Goal: Transaction & Acquisition: Purchase product/service

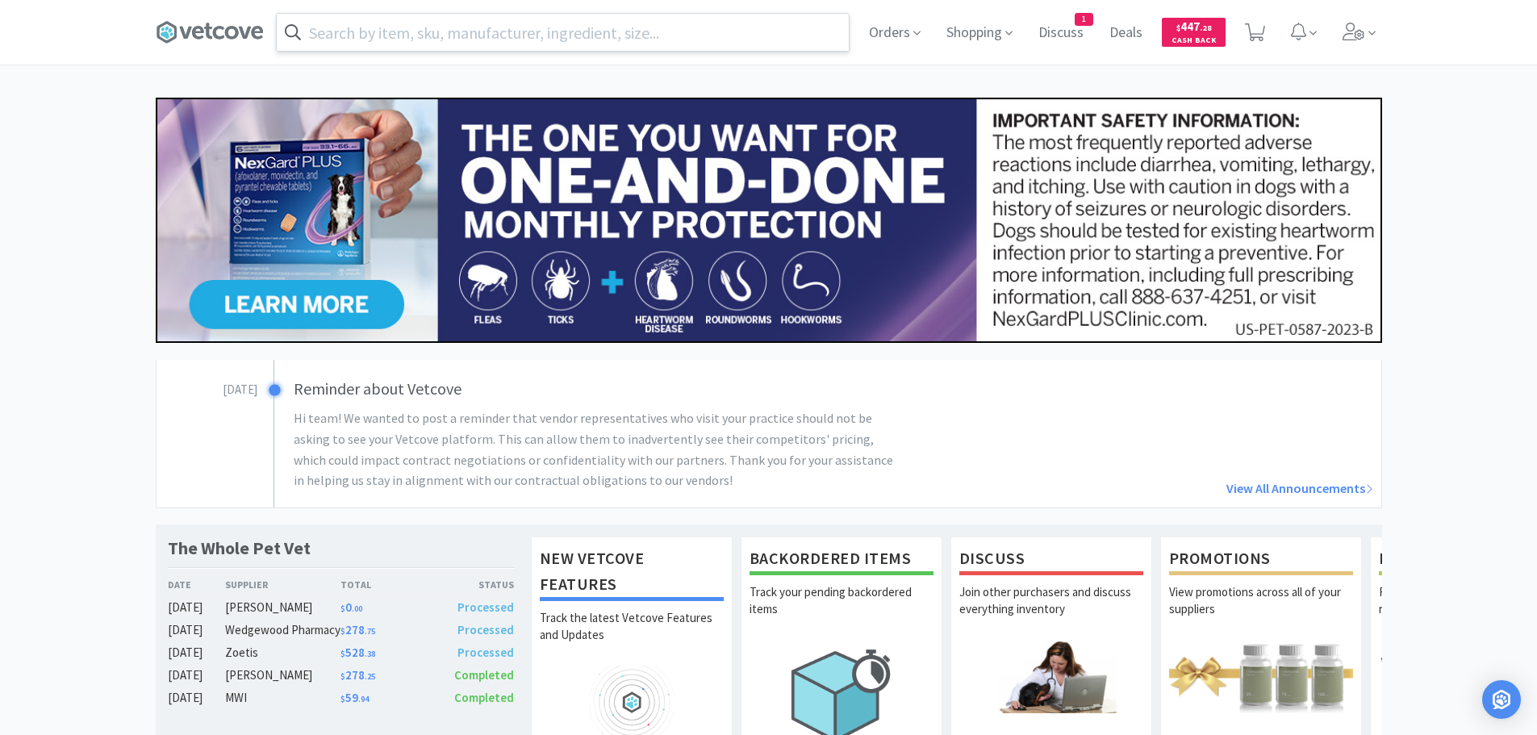
click at [765, 40] on input "text" at bounding box center [563, 32] width 572 height 37
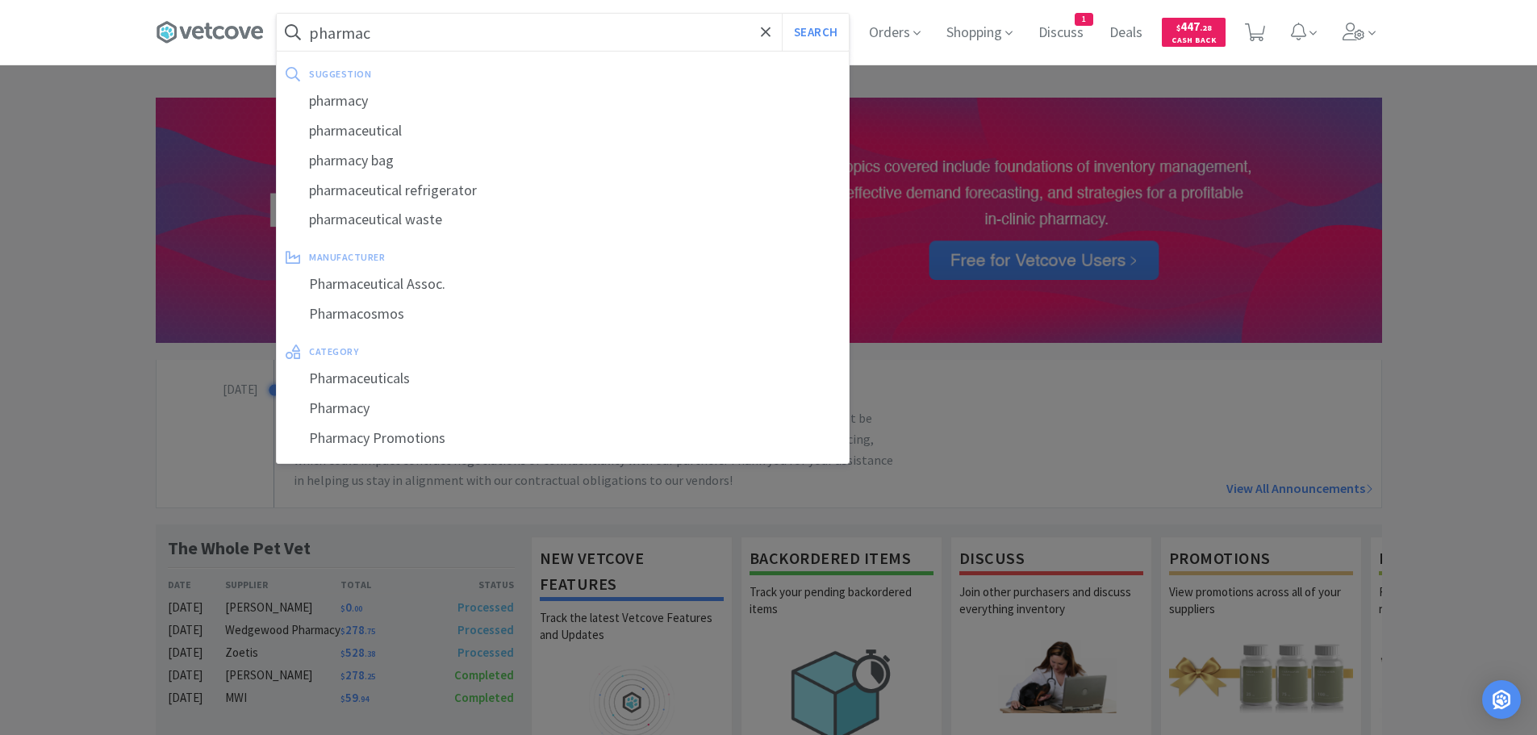
click at [430, 215] on div "pharmaceutical waste" at bounding box center [563, 220] width 572 height 30
type input "pharmaceutical waste"
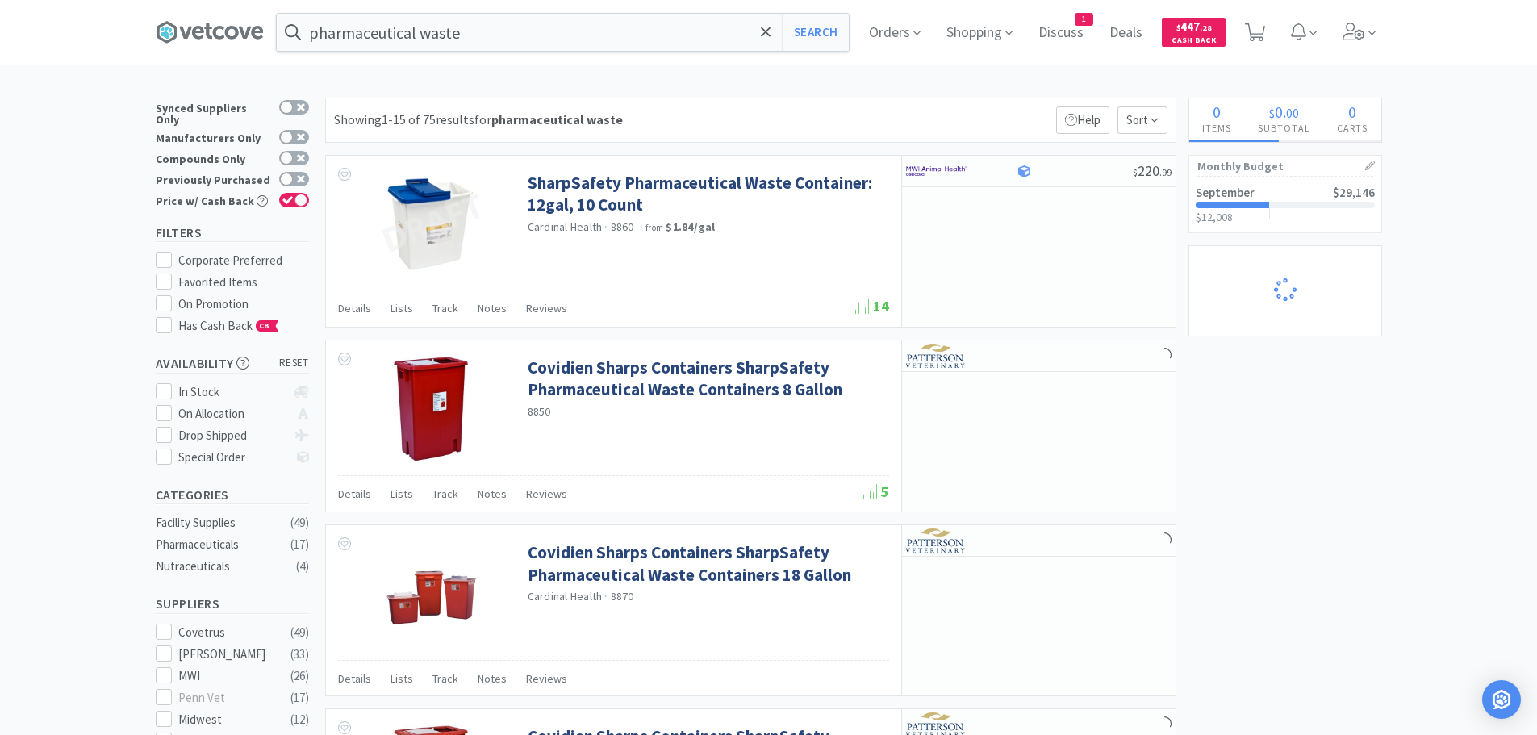
select select "1"
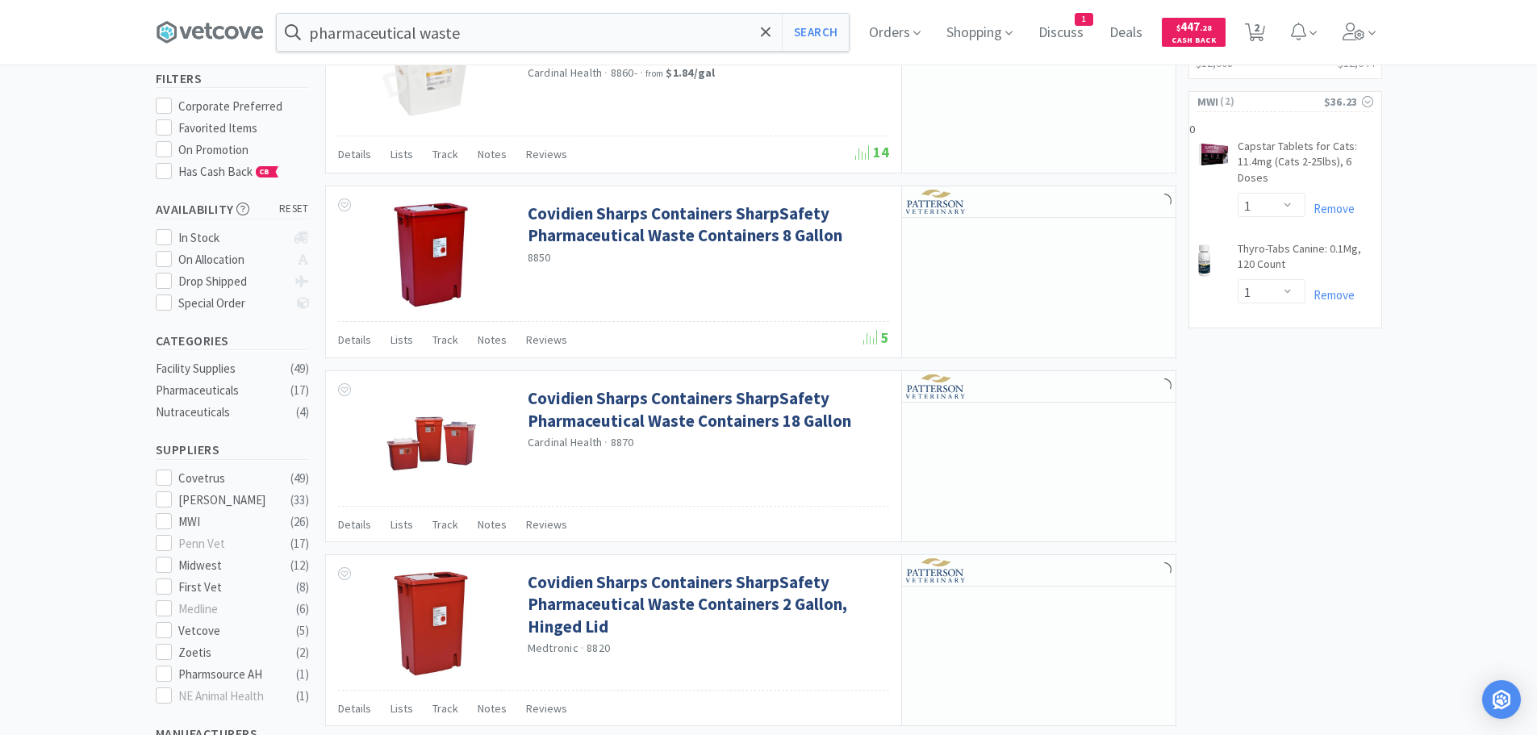
scroll to position [161, 0]
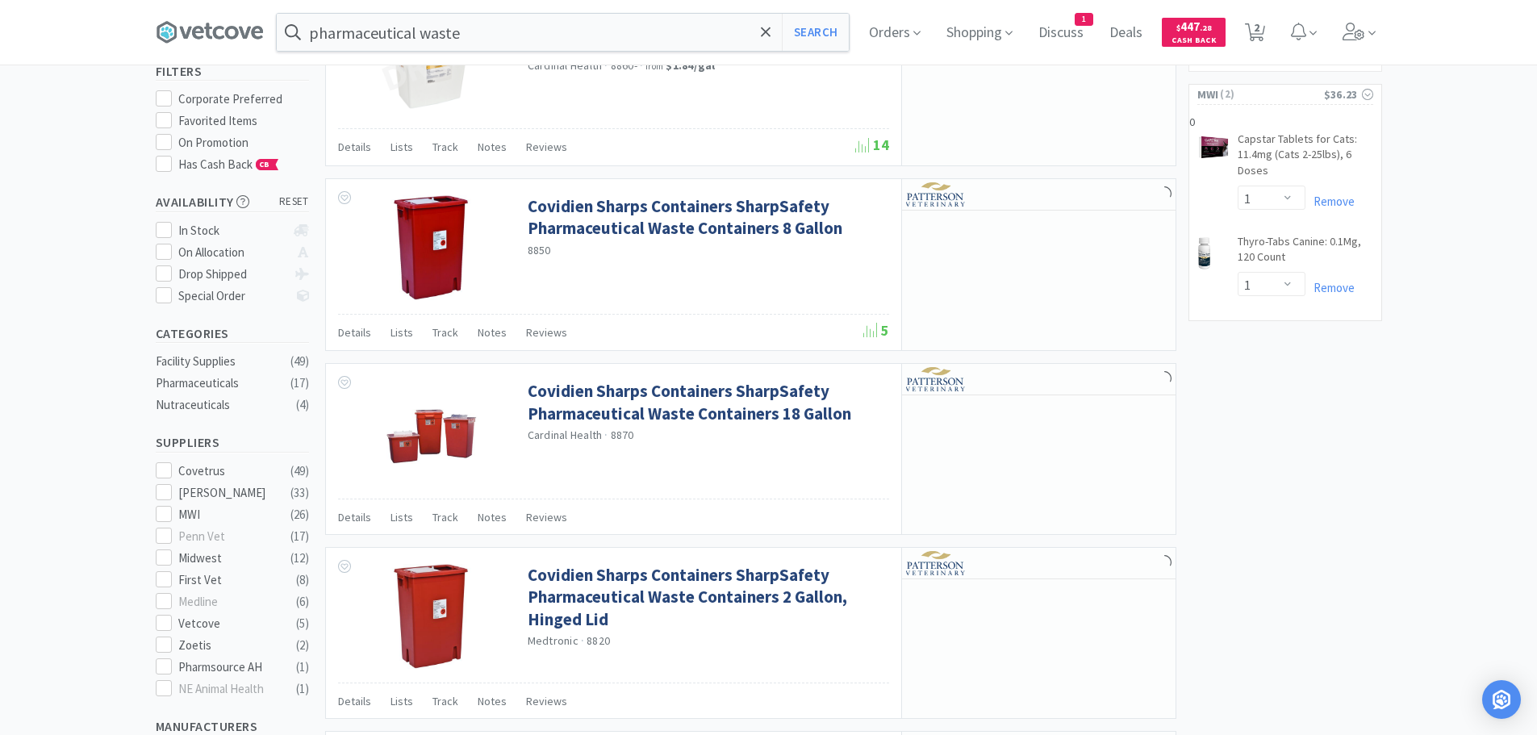
select select "1"
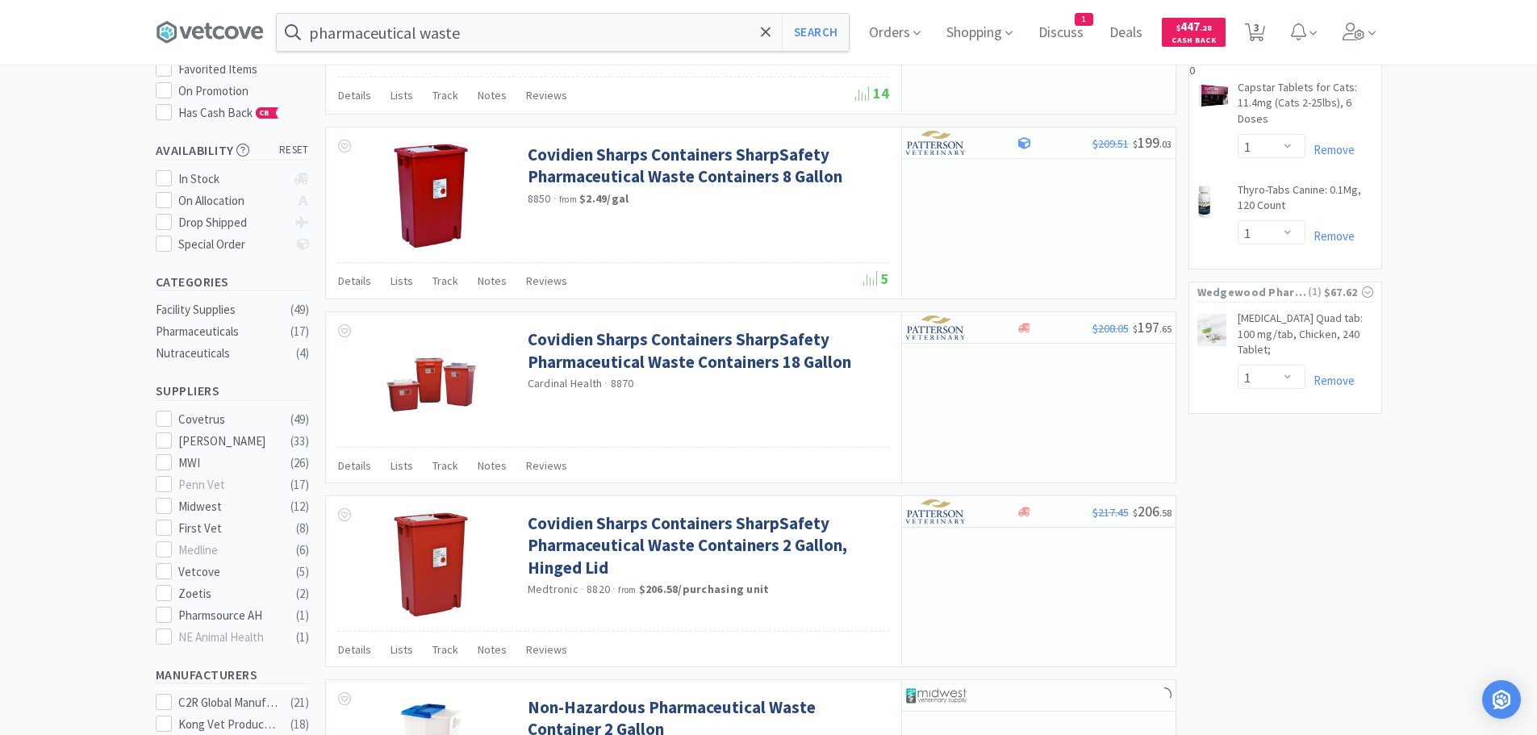
scroll to position [242, 0]
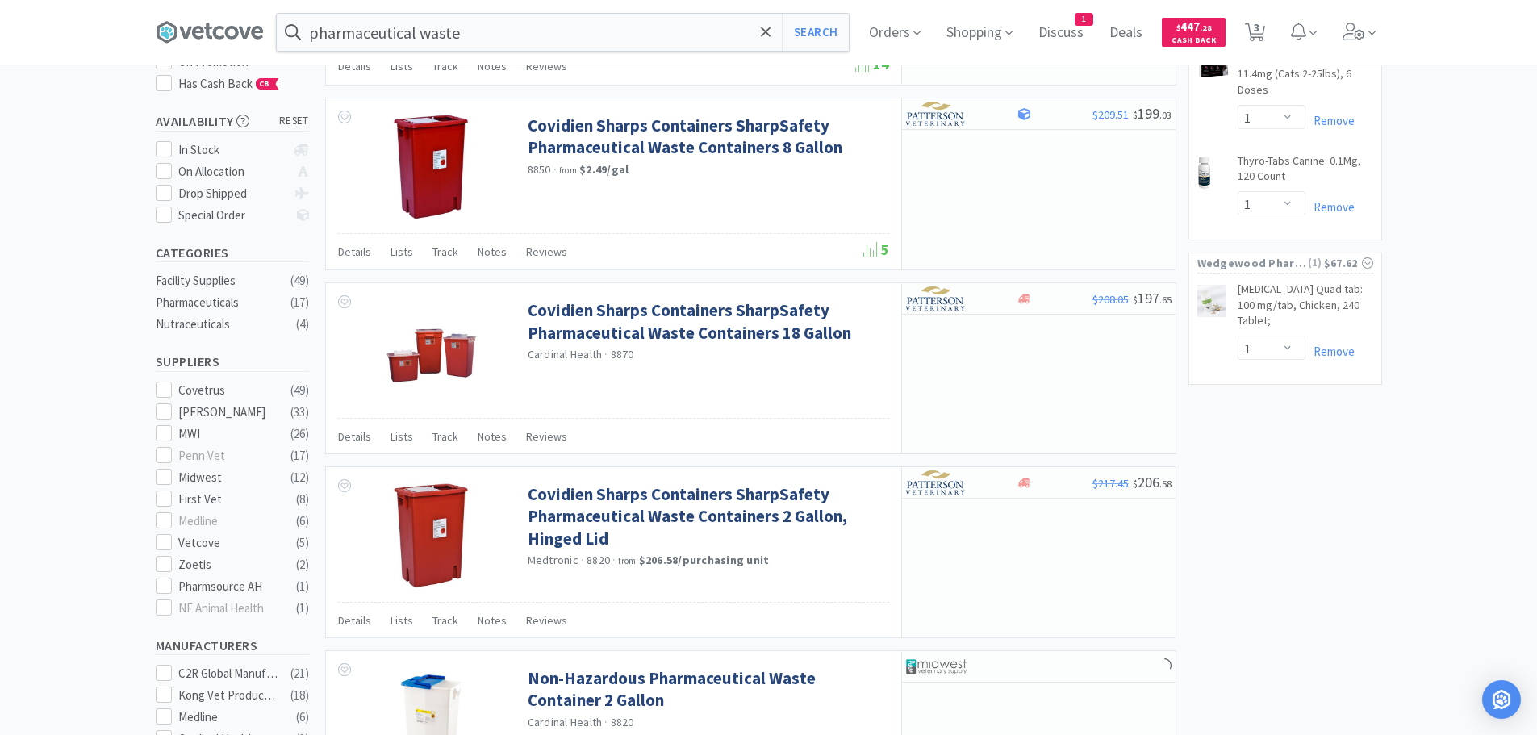
select select "1"
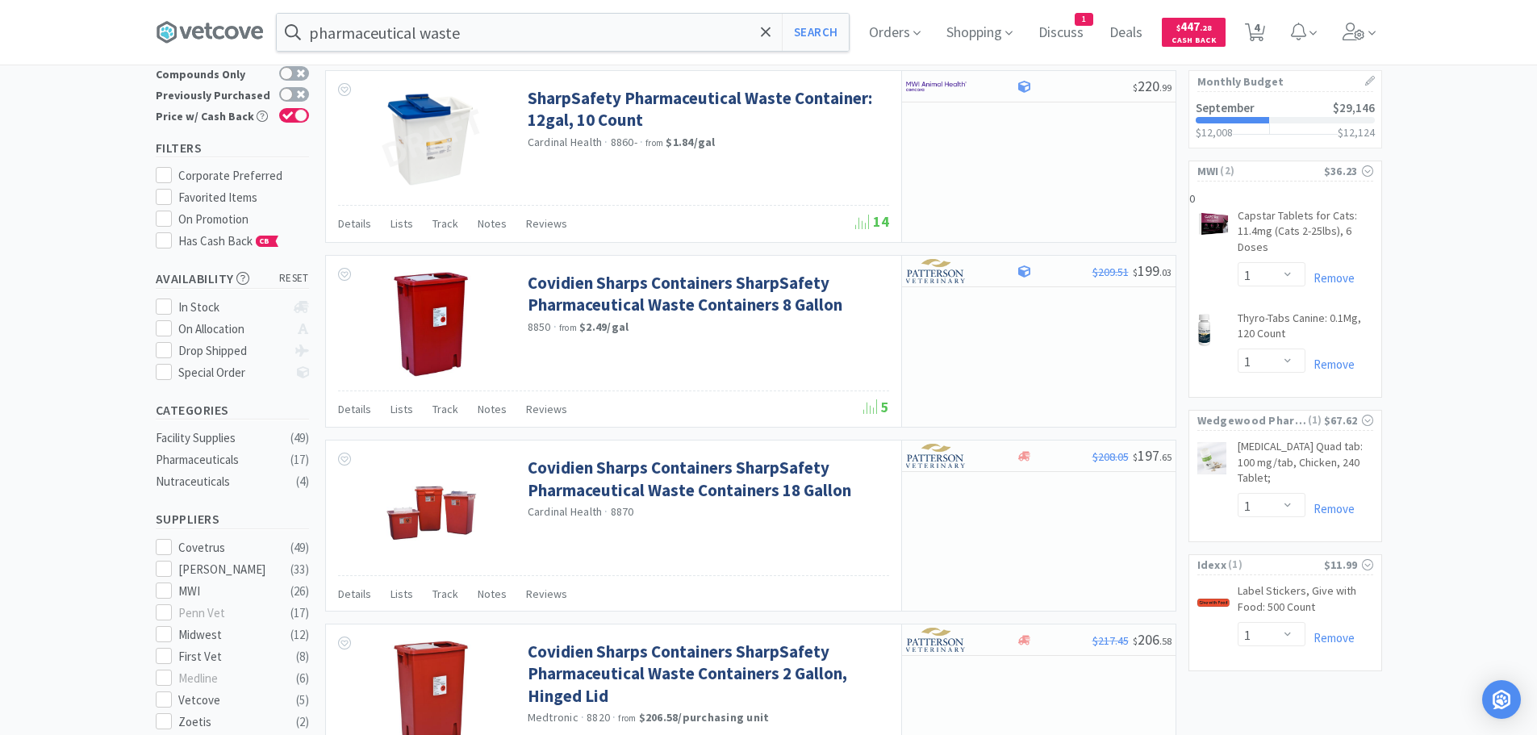
scroll to position [0, 0]
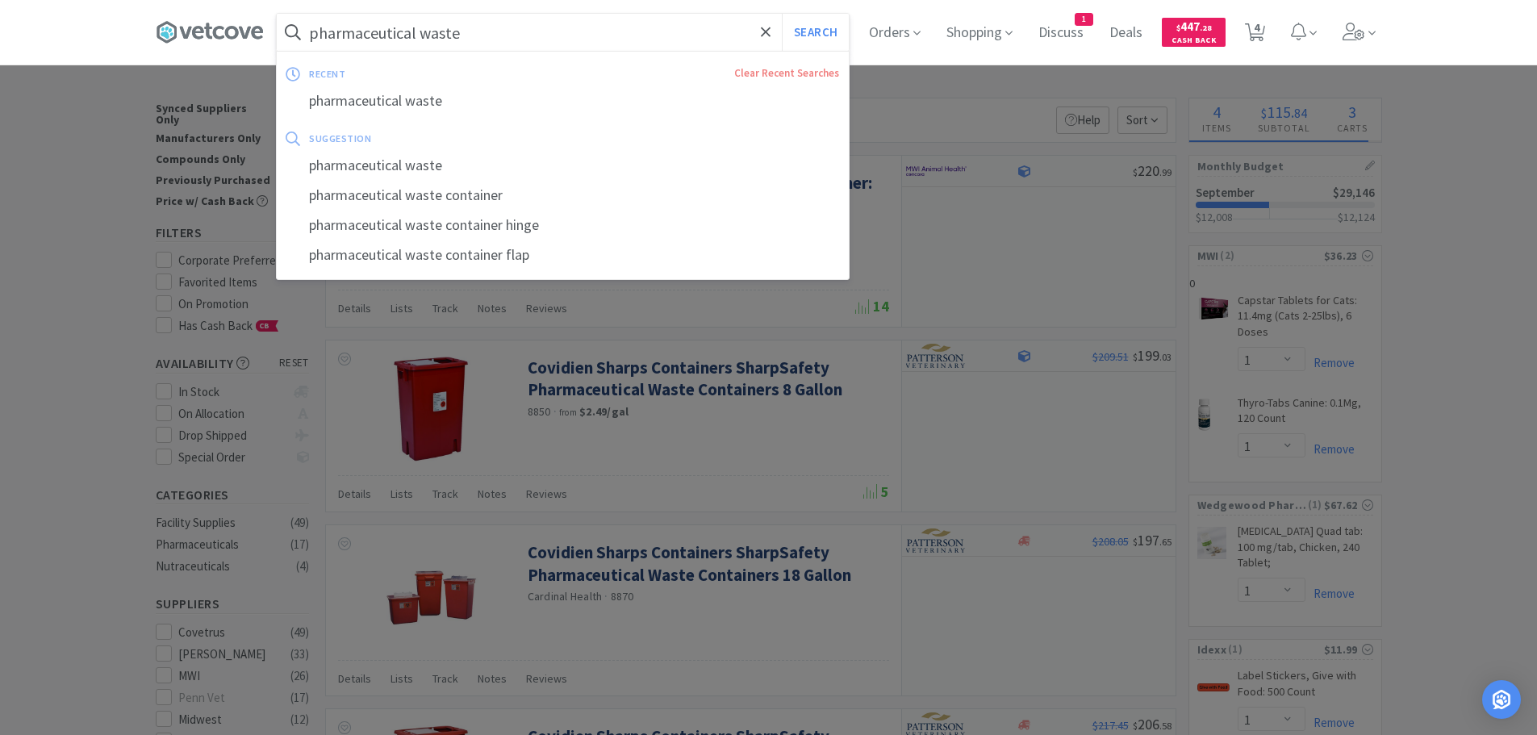
click at [527, 40] on input "pharmaceutical waste" at bounding box center [563, 32] width 572 height 37
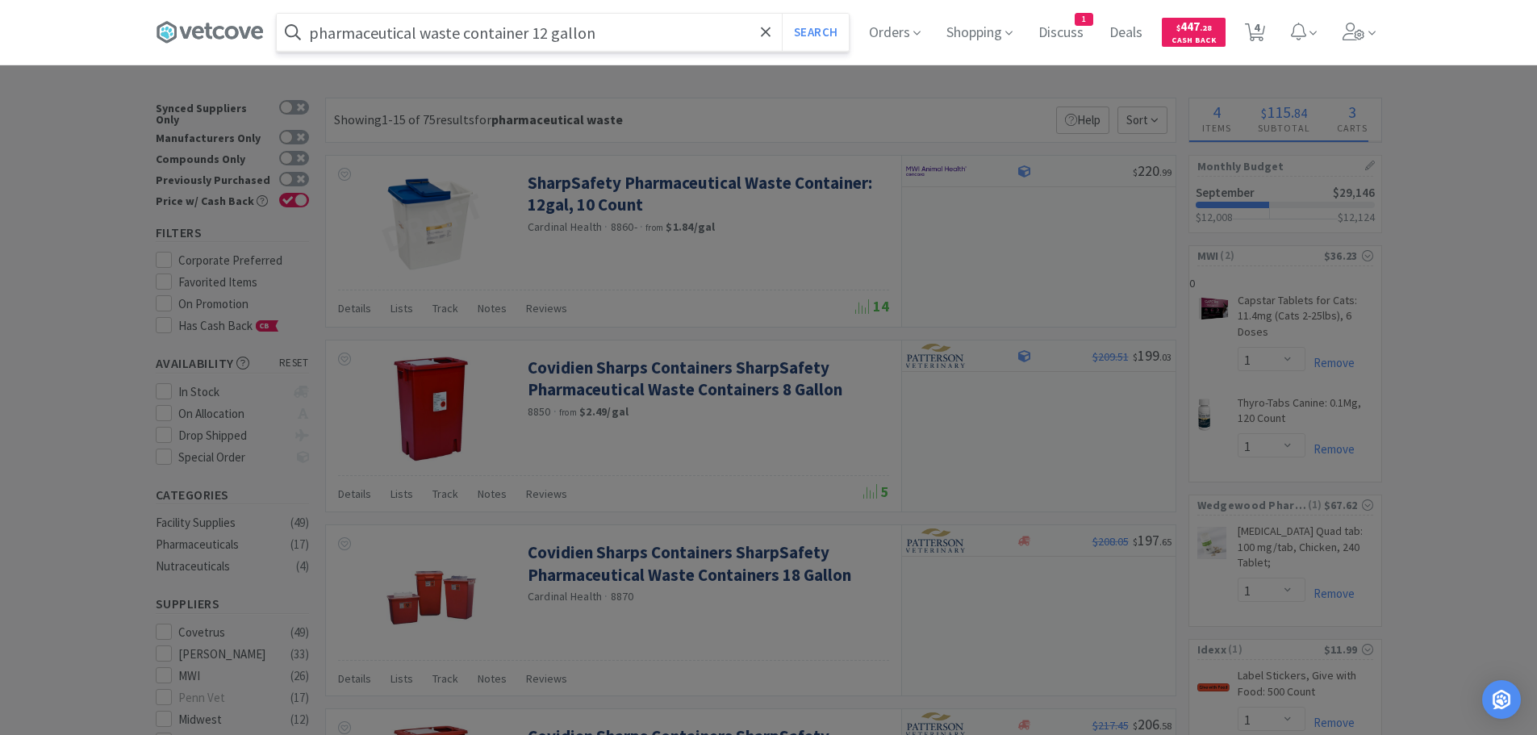
type input "pharmaceutical waste container 12 gallon"
click at [782, 14] on button "Search" at bounding box center [815, 32] width 67 height 37
